Goal: Transaction & Acquisition: Purchase product/service

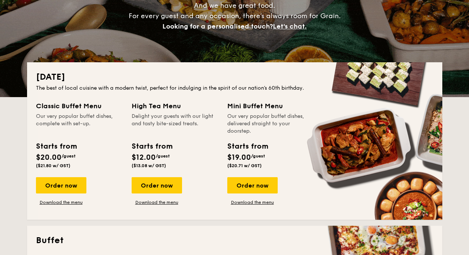
scroll to position [125, 0]
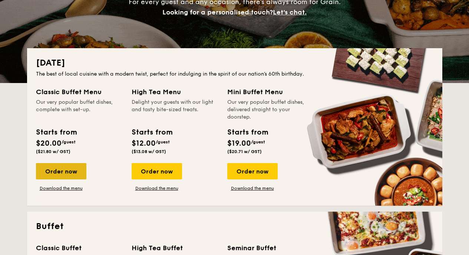
click at [69, 175] on div "Order now" at bounding box center [61, 171] width 50 height 16
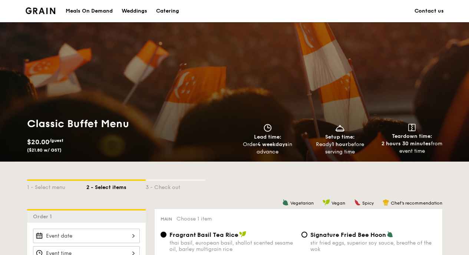
scroll to position [143, 0]
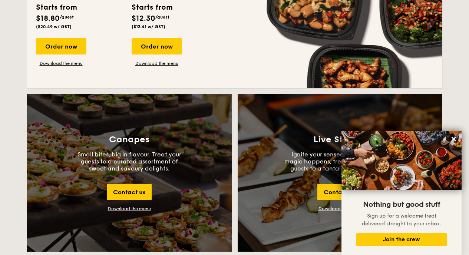
scroll to position [747, 0]
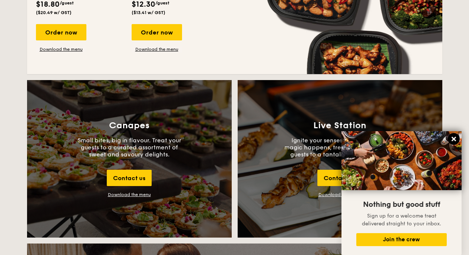
click at [455, 140] on icon at bounding box center [454, 139] width 4 height 4
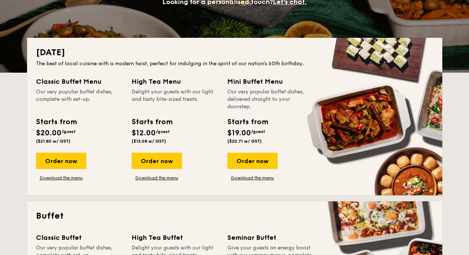
scroll to position [0, 0]
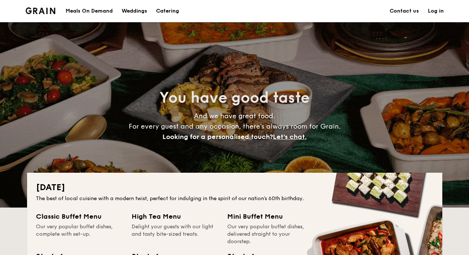
click at [168, 11] on h1 "Catering" at bounding box center [167, 11] width 23 height 22
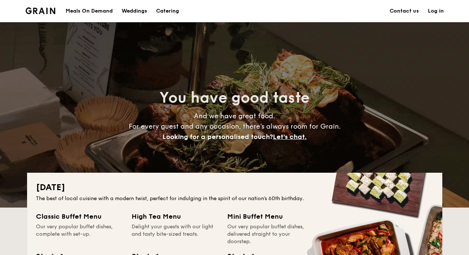
click at [168, 12] on h1 "Catering" at bounding box center [167, 11] width 23 height 22
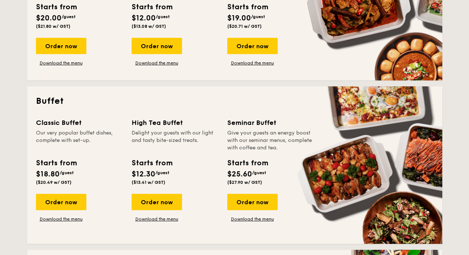
scroll to position [235, 0]
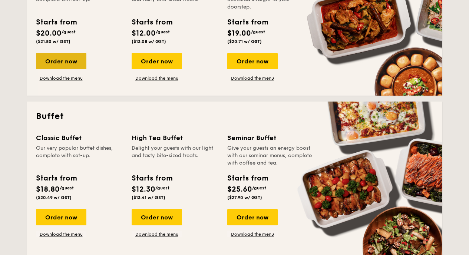
click at [59, 57] on div "Order now" at bounding box center [61, 61] width 50 height 16
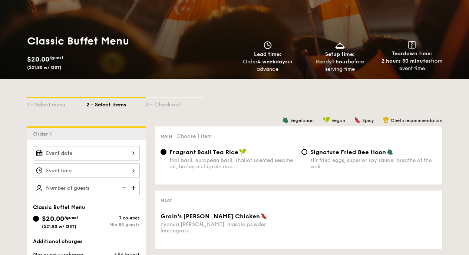
scroll to position [147, 0]
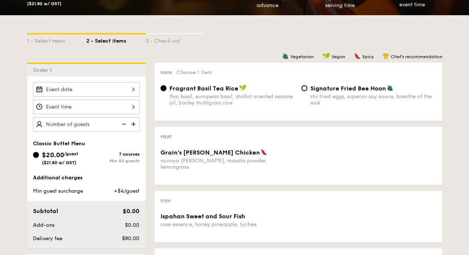
click at [74, 154] on span "/guest" at bounding box center [71, 153] width 14 height 5
click at [39, 154] on input "$20.00 /guest ($21.80 w/ GST) 7 courses Min 50 guests" at bounding box center [36, 155] width 6 height 6
click at [123, 152] on div "7 courses" at bounding box center [112, 154] width 53 height 5
click at [39, 152] on input "$20.00 /guest ($21.80 w/ GST) 7 courses Min 50 guests" at bounding box center [36, 155] width 6 height 6
click at [59, 160] on div "$20.00 /guest ($21.80 w/ GST)" at bounding box center [60, 158] width 36 height 16
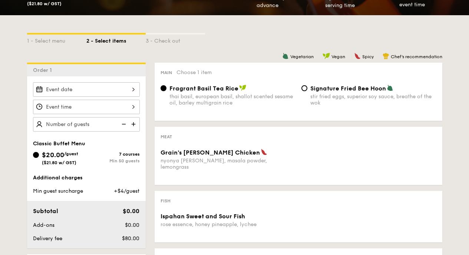
click at [39, 158] on input "$20.00 /guest ($21.80 w/ GST) 7 courses Min 50 guests" at bounding box center [36, 155] width 6 height 6
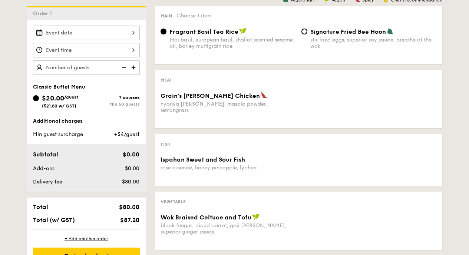
scroll to position [35, 0]
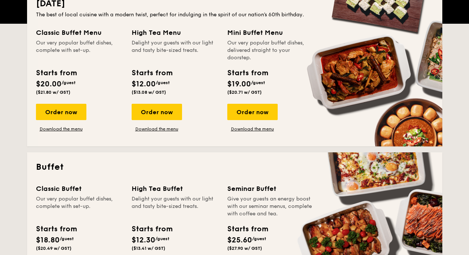
scroll to position [171, 0]
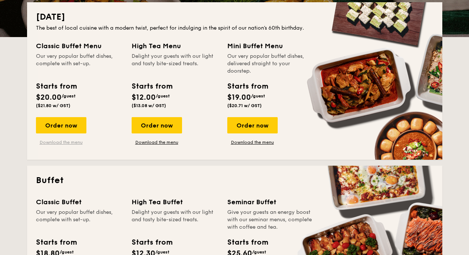
click at [58, 144] on link "Download the menu" at bounding box center [61, 143] width 50 height 6
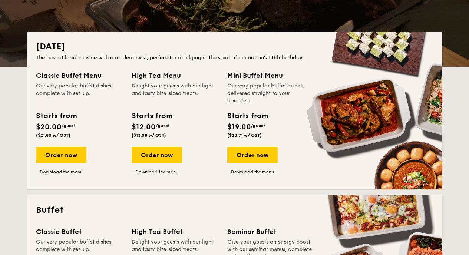
scroll to position [152, 0]
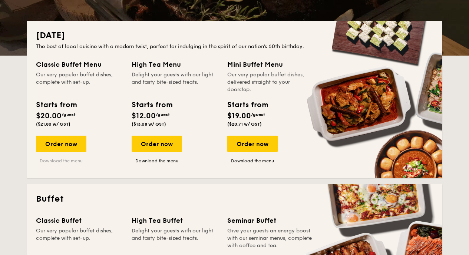
click at [75, 162] on link "Download the menu" at bounding box center [61, 161] width 50 height 6
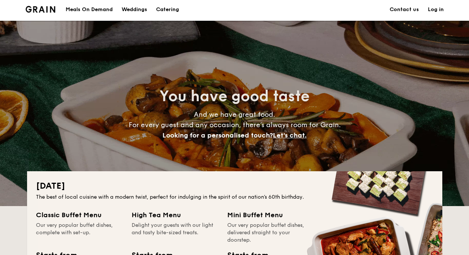
scroll to position [0, 0]
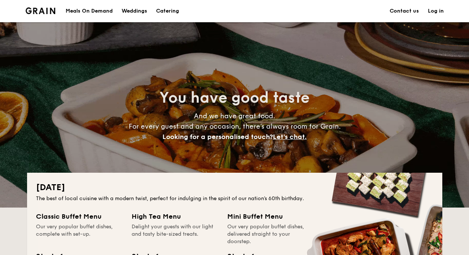
click at [161, 11] on h1 "Catering" at bounding box center [167, 11] width 23 height 22
click at [169, 11] on h1 "Catering" at bounding box center [167, 11] width 23 height 22
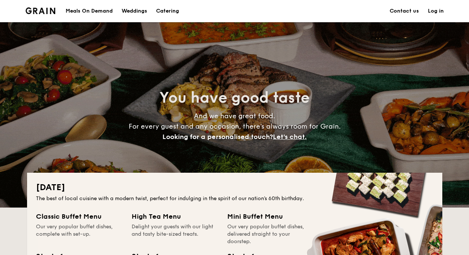
click at [171, 13] on h1 "Catering" at bounding box center [167, 11] width 23 height 22
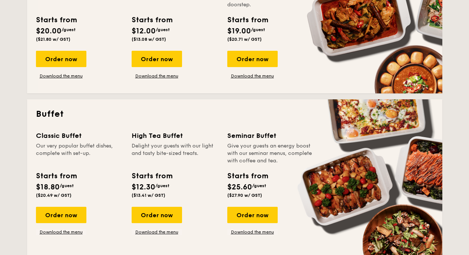
scroll to position [294, 0]
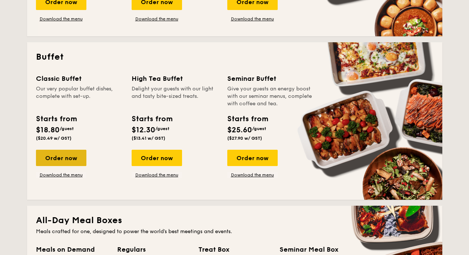
click at [66, 162] on div "Order now" at bounding box center [61, 158] width 50 height 16
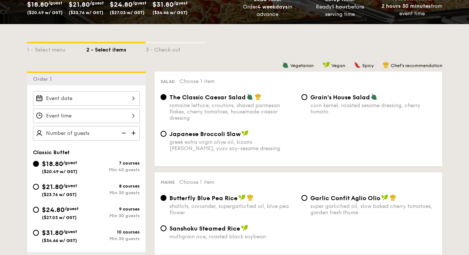
scroll to position [202, 0]
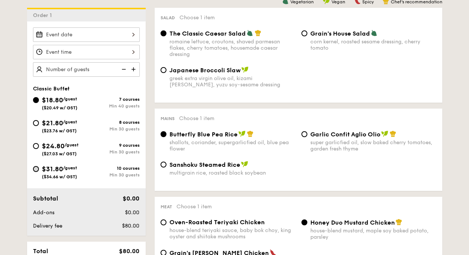
click at [35, 168] on input "$31.80 /guest ($34.66 w/ GST) 10 courses Min 30 guests" at bounding box center [36, 169] width 6 height 6
radio input "true"
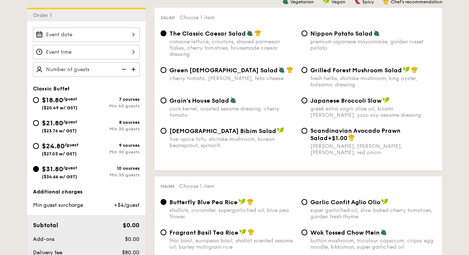
radio input "true"
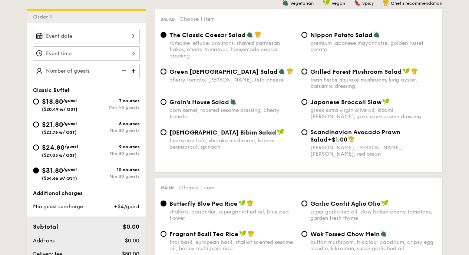
scroll to position [190, 0]
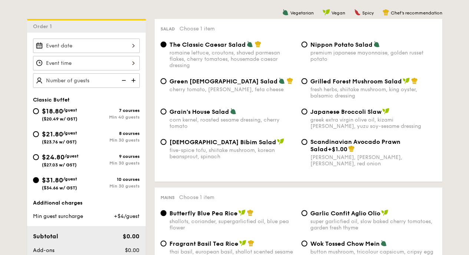
click at [40, 159] on div "$24.80 /guest ($27.03 w/ GST)" at bounding box center [59, 160] width 53 height 16
click at [39, 159] on input "$24.80 /guest ($27.03 w/ GST) 9 courses Min 30 guests" at bounding box center [36, 157] width 6 height 6
radio input "true"
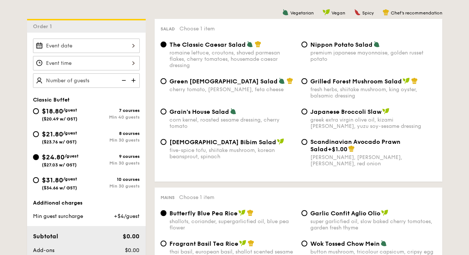
radio input "true"
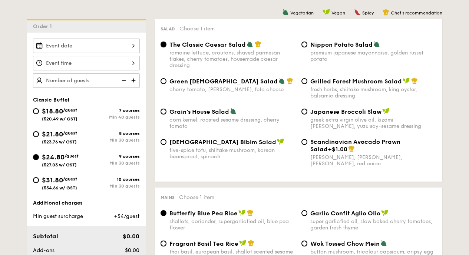
radio input "true"
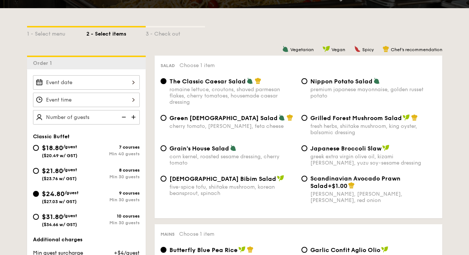
scroll to position [168, 0]
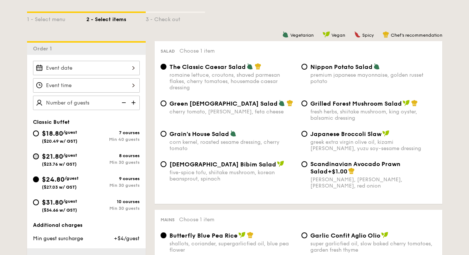
click at [36, 157] on input "$21.80 /guest ($23.76 w/ GST) 8 courses Min 30 guests" at bounding box center [36, 157] width 6 height 6
radio input "true"
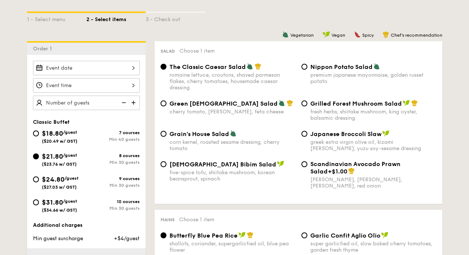
radio input "true"
click at [39, 177] on div "$24.80 /guest ($27.03 w/ GST)" at bounding box center [59, 182] width 53 height 16
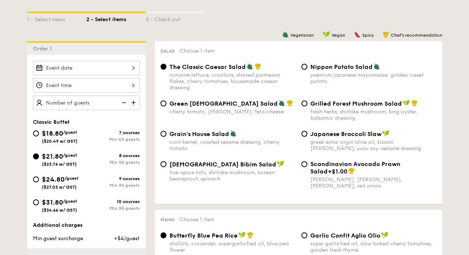
click at [39, 177] on input "$24.80 /guest ($27.03 w/ GST) 9 courses Min 30 guests" at bounding box center [36, 180] width 6 height 6
radio input "true"
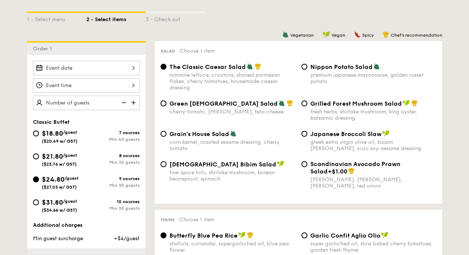
radio input "true"
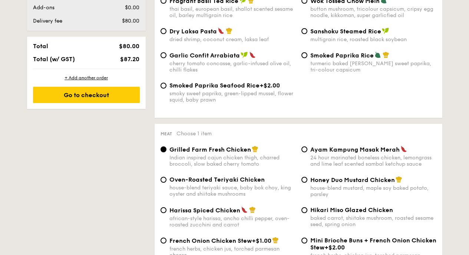
scroll to position [178, 0]
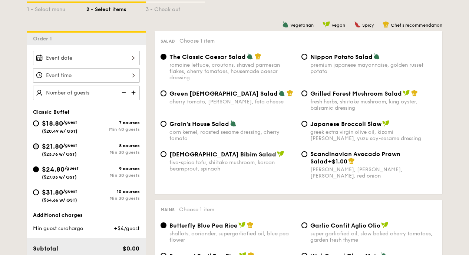
click at [36, 146] on input "$21.80 /guest ($23.76 w/ GST) 8 courses Min 30 guests" at bounding box center [36, 147] width 6 height 6
radio input "true"
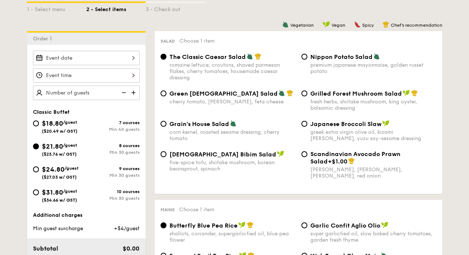
radio input "true"
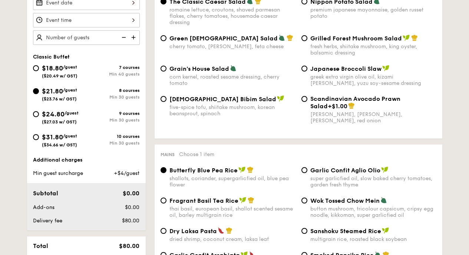
scroll to position [219, 0]
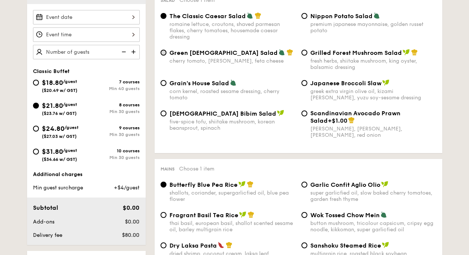
click at [164, 55] on input "Green Goddess Salad cherry tomato, dill, feta cheese" at bounding box center [164, 53] width 6 height 6
radio input "true"
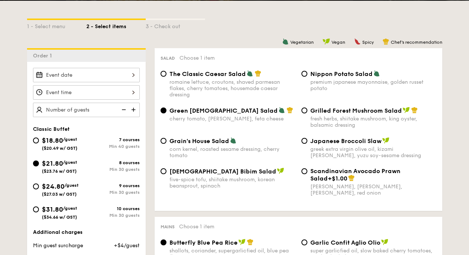
scroll to position [173, 0]
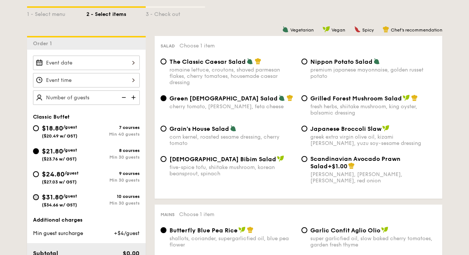
click at [35, 195] on input "$31.80 /guest ($34.66 w/ GST) 10 courses Min 30 guests" at bounding box center [36, 197] width 6 height 6
radio input "true"
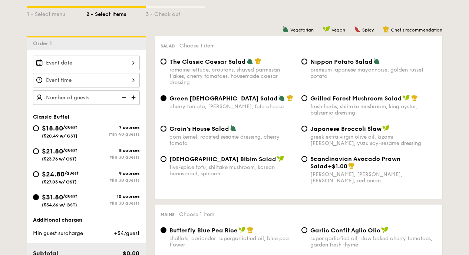
radio input "true"
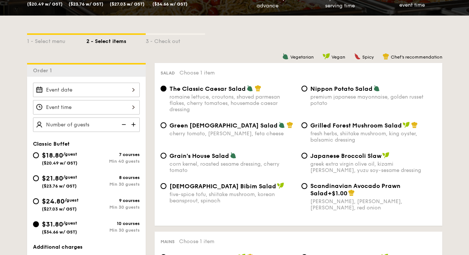
scroll to position [160, 0]
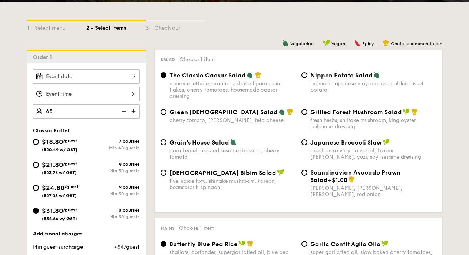
type input "65 guests"
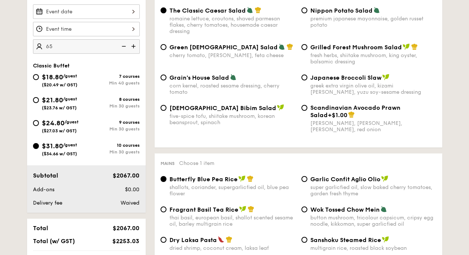
scroll to position [239, 0]
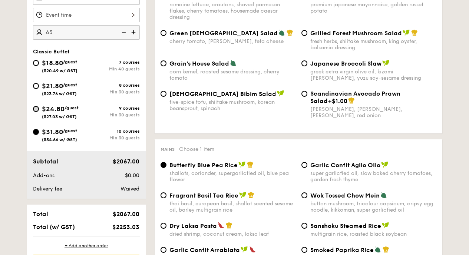
click at [35, 106] on input "$24.80 /guest ($27.03 w/ GST) 9 courses Min 30 guests" at bounding box center [36, 109] width 6 height 6
radio input "true"
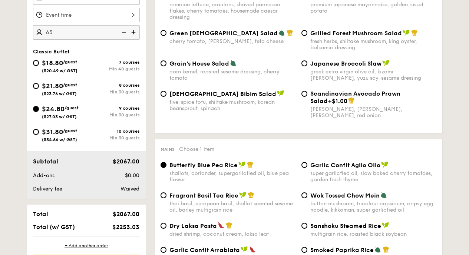
radio input "true"
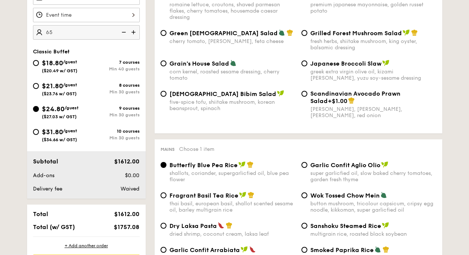
click at [35, 118] on div "$24.80 /guest ($27.03 w/ GST)" at bounding box center [59, 112] width 53 height 16
click at [35, 112] on input "$24.80 /guest ($27.03 w/ GST) 9 courses Min 30 guests" at bounding box center [36, 109] width 6 height 6
click at [35, 127] on div "$18.80 /guest ($20.49 w/ GST) 7 courses Min 40 guests $21.80 /guest ($23.76 w/ …" at bounding box center [86, 104] width 113 height 92
click at [35, 129] on div "$31.80 /guest ($34.66 w/ GST)" at bounding box center [59, 135] width 53 height 16
click at [35, 129] on input "$31.80 /guest ($34.66 w/ GST) 10 courses Min 30 guests" at bounding box center [36, 132] width 6 height 6
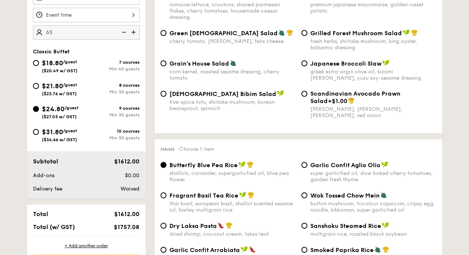
radio input "true"
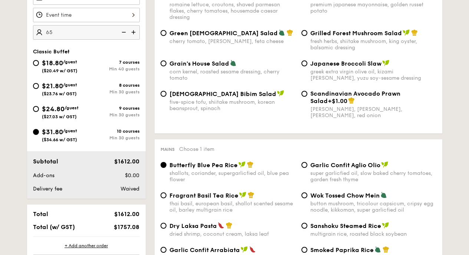
radio input "true"
click at [32, 108] on div "$24.80 /guest ($27.03 w/ GST) 9 courses Min 30 guests" at bounding box center [86, 114] width 113 height 20
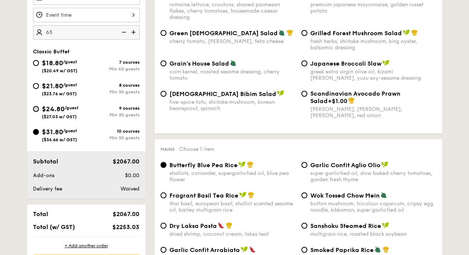
click at [36, 109] on input "$24.80 /guest ($27.03 w/ GST) 9 courses Min 30 guests" at bounding box center [36, 109] width 6 height 6
radio input "true"
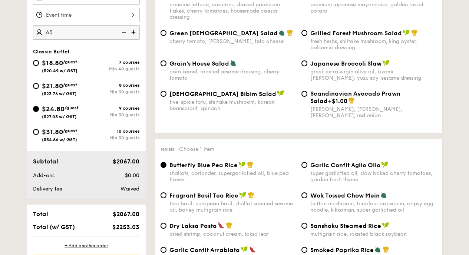
radio input "true"
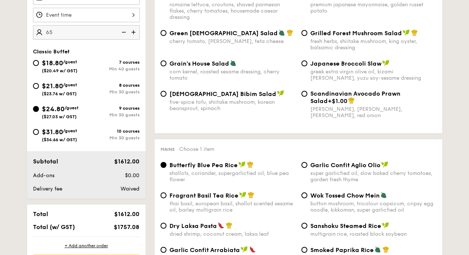
click at [33, 134] on div "$31.80 /guest ($34.66 w/ GST)" at bounding box center [59, 135] width 53 height 16
click at [33, 134] on input "$31.80 /guest ($34.66 w/ GST) 10 courses Min 30 guests" at bounding box center [36, 132] width 6 height 6
radio input "true"
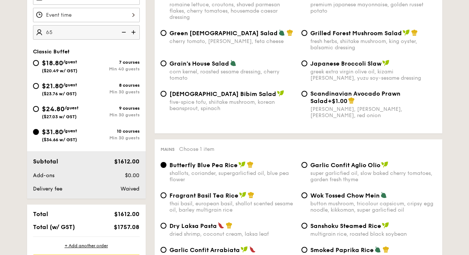
radio input "true"
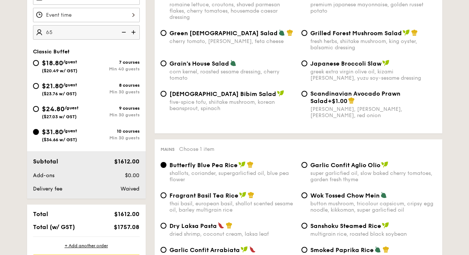
radio input "true"
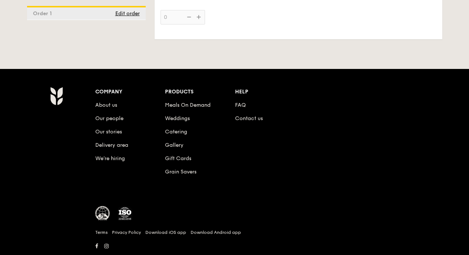
scroll to position [2051, 0]
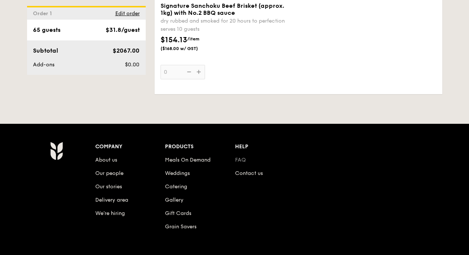
click at [243, 157] on link "FAQ" at bounding box center [240, 160] width 11 height 6
click at [244, 170] on link "Contact us" at bounding box center [249, 173] width 28 height 6
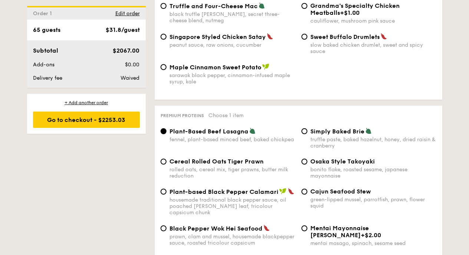
scroll to position [1579, 0]
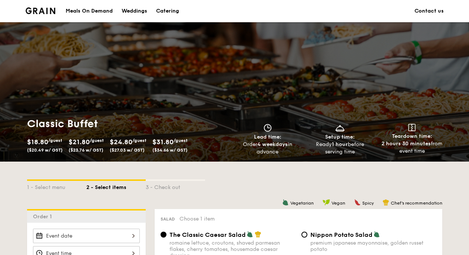
scroll to position [257, 0]
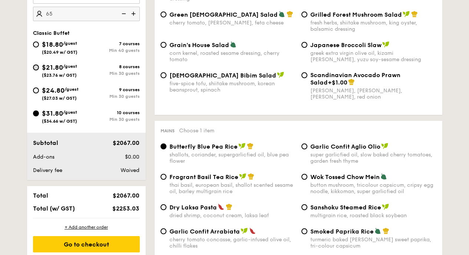
click at [35, 68] on input "$21.80 /guest ($23.76 w/ GST) 8 courses Min 30 guests" at bounding box center [36, 68] width 6 height 6
radio input "true"
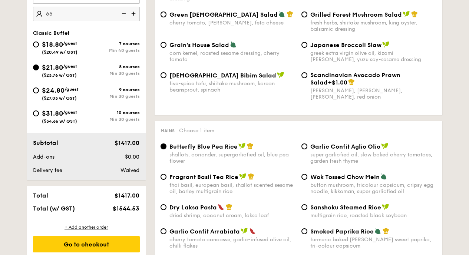
radio input "true"
click at [37, 112] on input "$31.80 /guest ($34.66 w/ GST) 10 courses Min 30 guests" at bounding box center [36, 114] width 6 height 6
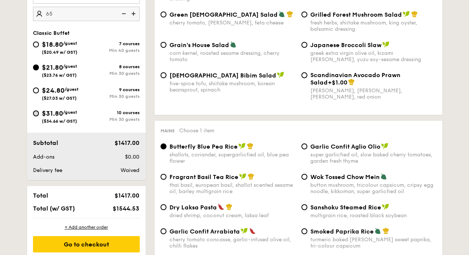
radio input "true"
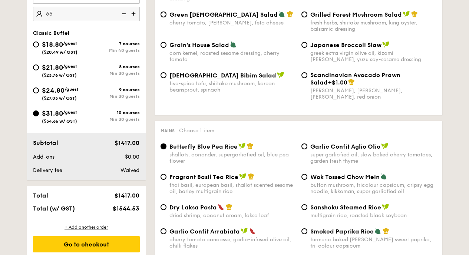
radio input "true"
click at [37, 68] on input "$21.80 /guest ($23.76 w/ GST) 8 courses Min 30 guests" at bounding box center [36, 68] width 6 height 6
radio input "true"
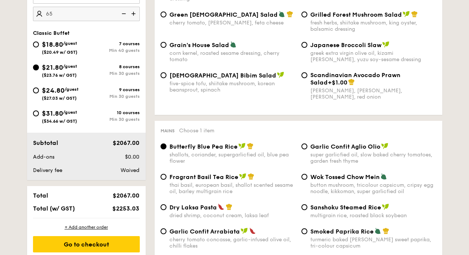
radio input "true"
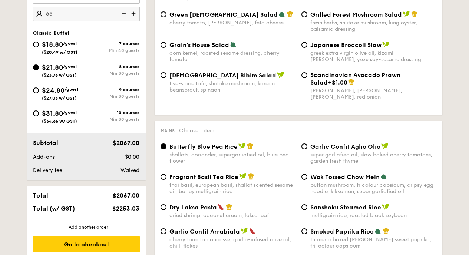
radio input "true"
click at [38, 93] on div "$24.80 /guest ($27.03 w/ GST)" at bounding box center [59, 93] width 53 height 16
click at [38, 93] on input "$24.80 /guest ($27.03 w/ GST) 9 courses Min 30 guests" at bounding box center [36, 91] width 6 height 6
radio input "true"
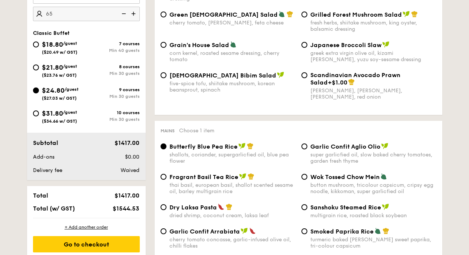
radio input "true"
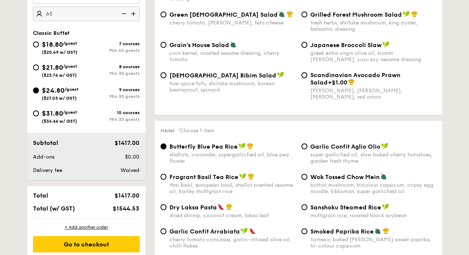
radio input "true"
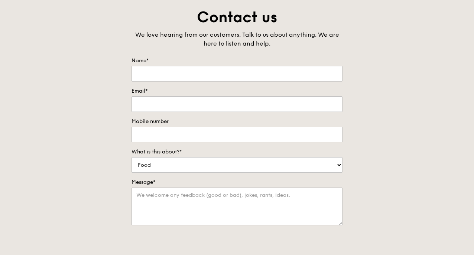
scroll to position [60, 0]
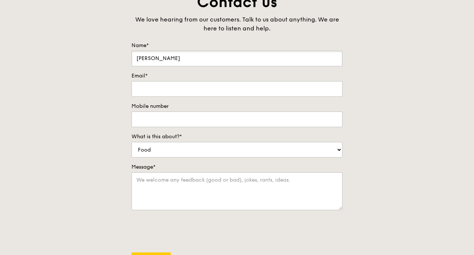
type input "Matthias Chia"
type input "rickychia72@yahoo.com"
type input "98438431"
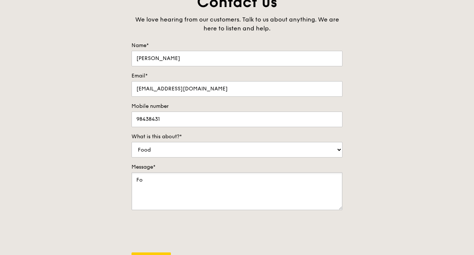
type textarea "F"
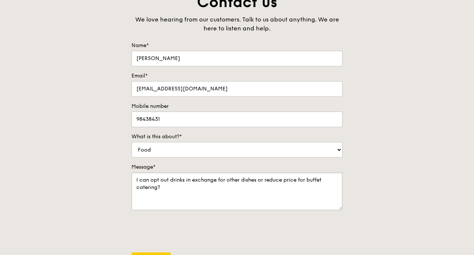
type textarea "I can opt out drinks in exchange for other dishes or reduce price for buffet ca…"
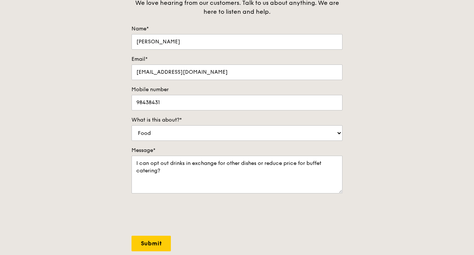
scroll to position [90, 0]
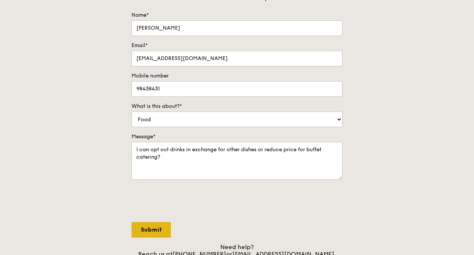
click at [151, 227] on input "Submit" at bounding box center [150, 230] width 39 height 16
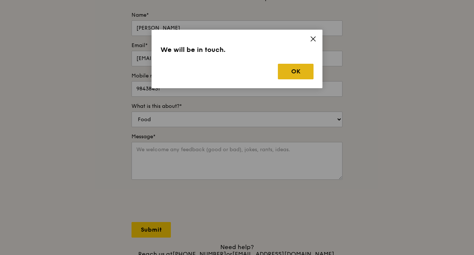
click at [294, 73] on button "OK" at bounding box center [296, 72] width 36 height 16
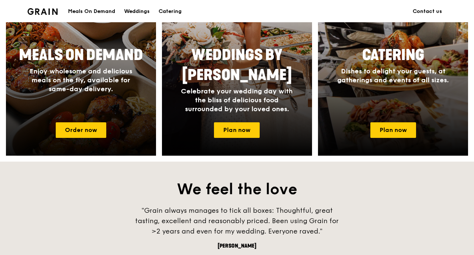
scroll to position [203, 0]
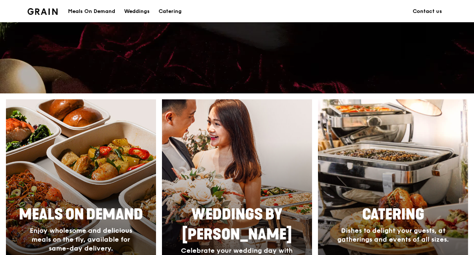
click at [407, 161] on div at bounding box center [392, 208] width 165 height 238
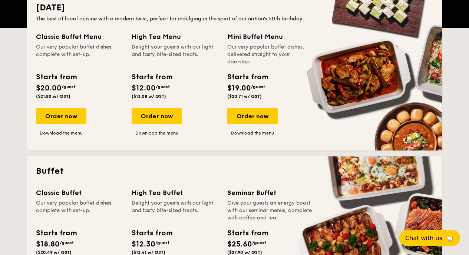
scroll to position [253, 0]
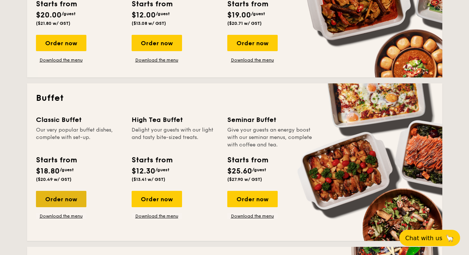
click at [58, 200] on div "Order now" at bounding box center [61, 199] width 50 height 16
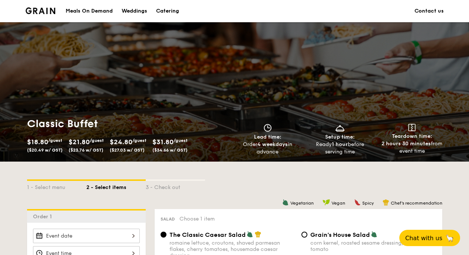
scroll to position [258, 0]
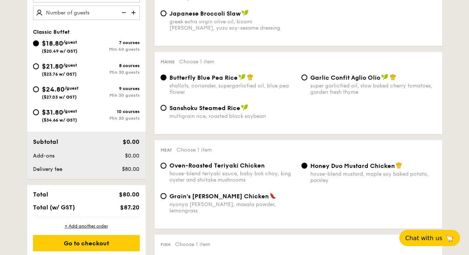
click at [39, 115] on div "$31.80 /guest ($34.66 w/ GST)" at bounding box center [59, 115] width 53 height 16
click at [39, 115] on input "$31.80 /guest ($34.66 w/ GST) 10 courses Min 30 guests" at bounding box center [36, 112] width 6 height 6
radio input "true"
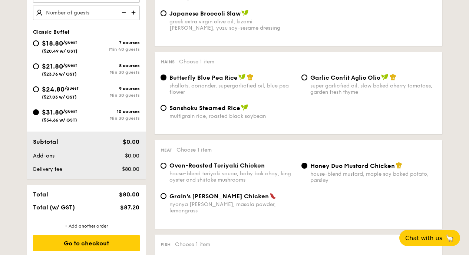
radio input "true"
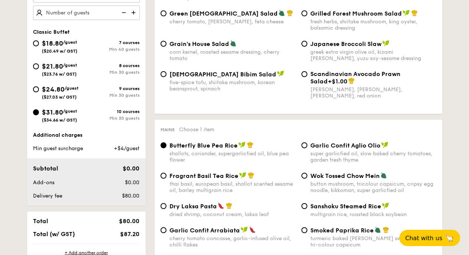
click at [41, 93] on div "$24.80 /guest ($27.03 w/ GST)" at bounding box center [59, 92] width 53 height 16
click at [39, 92] on input "$24.80 /guest ($27.03 w/ GST) 9 courses Min 30 guests" at bounding box center [36, 89] width 6 height 6
radio input "true"
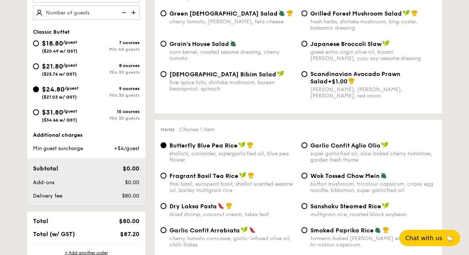
radio input "true"
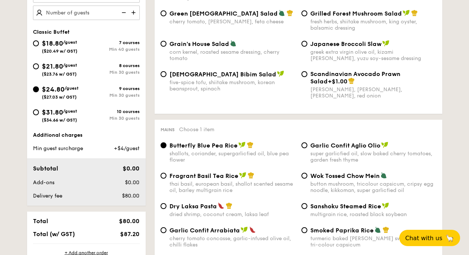
radio input "true"
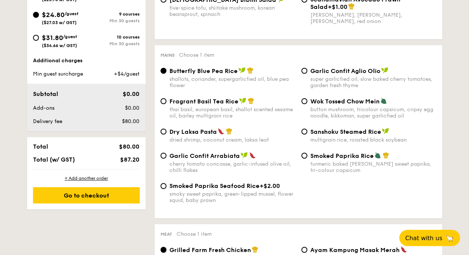
scroll to position [347, 0]
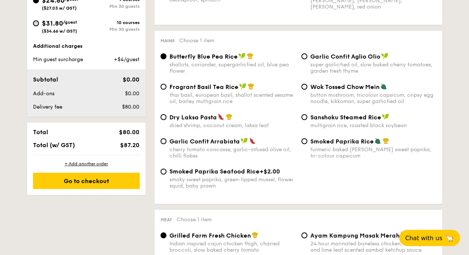
click at [37, 26] on input "$31.80 /guest ($34.66 w/ GST) 10 courses Min 30 guests" at bounding box center [36, 23] width 6 height 6
radio input "true"
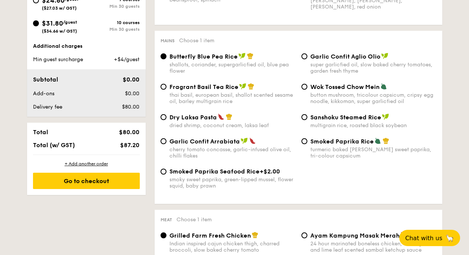
radio input "true"
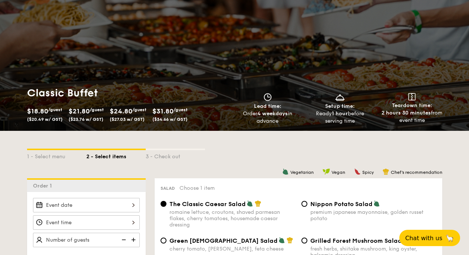
scroll to position [100, 0]
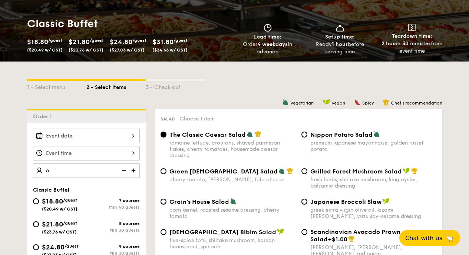
type input "65"
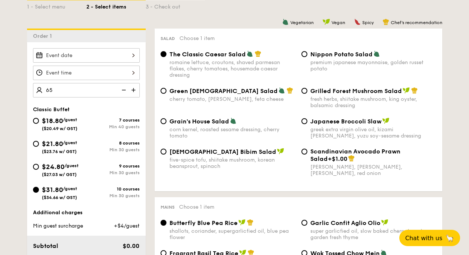
scroll to position [248, 0]
